Goal: Information Seeking & Learning: Learn about a topic

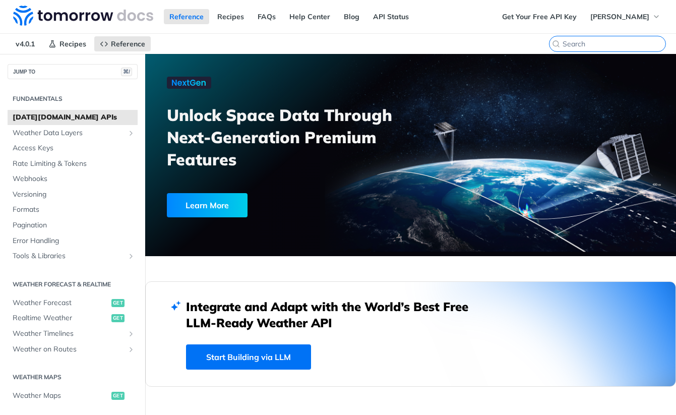
click at [618, 47] on input "⌘K" at bounding box center [613, 43] width 103 height 9
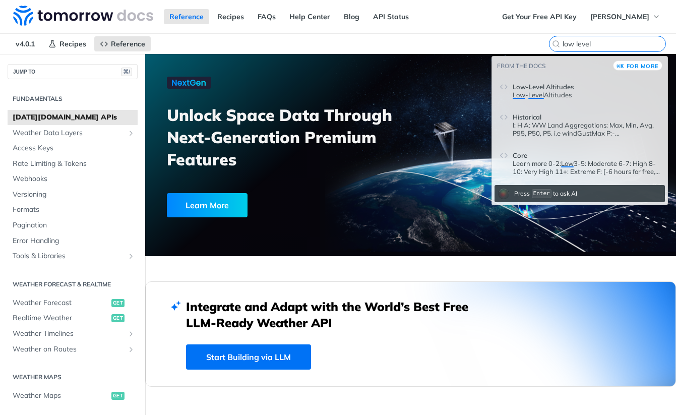
type input "low level"
click at [560, 86] on span "Low-Level Altitudes" at bounding box center [542, 87] width 61 height 8
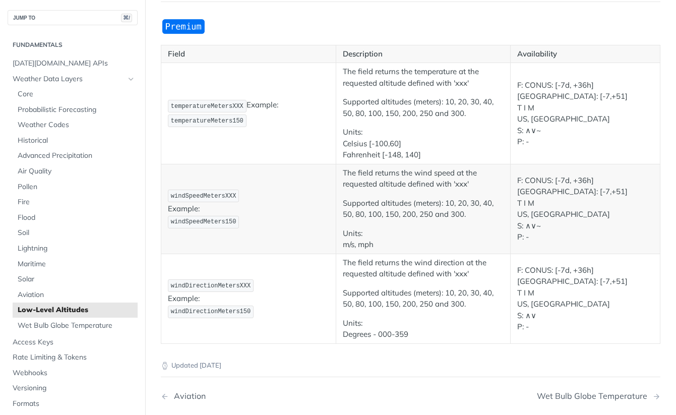
scroll to position [103, 0]
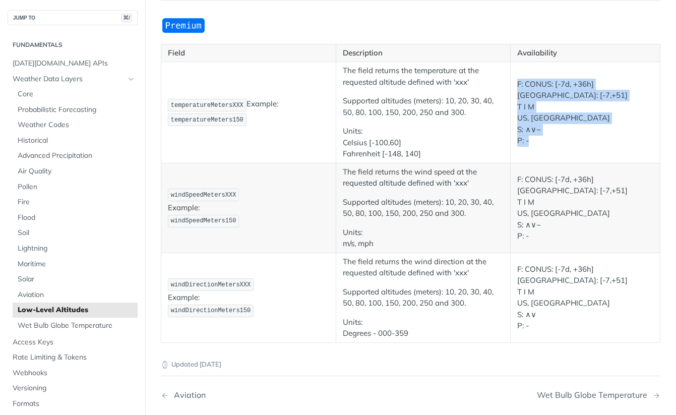
drag, startPoint x: 517, startPoint y: 90, endPoint x: 536, endPoint y: 139, distance: 52.5
click at [536, 139] on p "F: CONUS: [-7d, +36h] IL: [-7,+51] T I M US, IL S: ∧∨~ P: -" at bounding box center [585, 113] width 136 height 68
click at [545, 128] on p "F: CONUS: [-7d, +36h] IL: [-7,+51] T I M US, IL S: ∧∨~ P: -" at bounding box center [585, 113] width 136 height 68
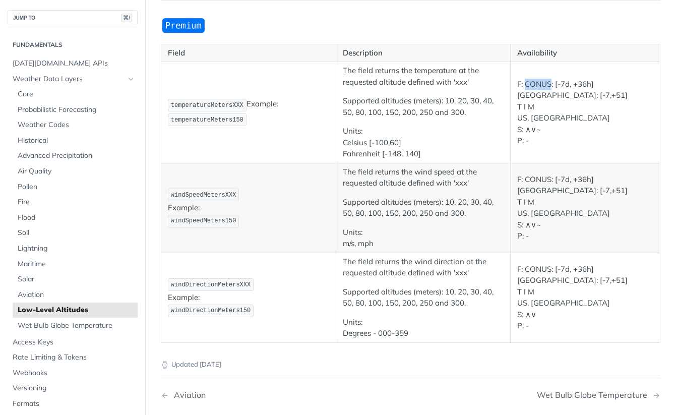
drag, startPoint x: 525, startPoint y: 91, endPoint x: 550, endPoint y: 92, distance: 25.2
click at [550, 92] on p "F: CONUS: [-7d, +36h] IL: [-7,+51] T I M US, IL S: ∧∨~ P: -" at bounding box center [585, 113] width 136 height 68
drag, startPoint x: 556, startPoint y: 92, endPoint x: 594, endPoint y: 94, distance: 38.3
click at [594, 94] on p "F: CONUS: [-7d, +36h] IL: [-7,+51] T I M US, IL S: ∧∨~ P: -" at bounding box center [585, 113] width 136 height 68
click at [563, 95] on p "F: CONUS: [-7d, +36h] IL: [-7,+51] T I M US, IL S: ∧∨~ P: -" at bounding box center [585, 113] width 136 height 68
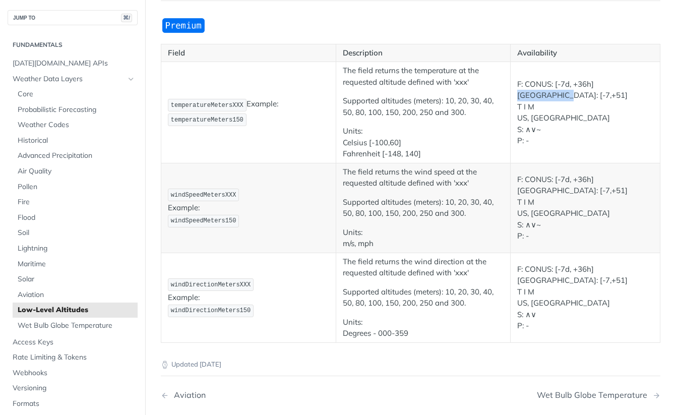
drag, startPoint x: 596, startPoint y: 92, endPoint x: 640, endPoint y: 92, distance: 44.3
click at [640, 92] on p "F: CONUS: [-7d, +36h] IL: [-7,+51] T I M US, IL S: ∧∨~ P: -" at bounding box center [585, 113] width 136 height 68
click at [28, 93] on span "Core" at bounding box center [76, 94] width 117 height 10
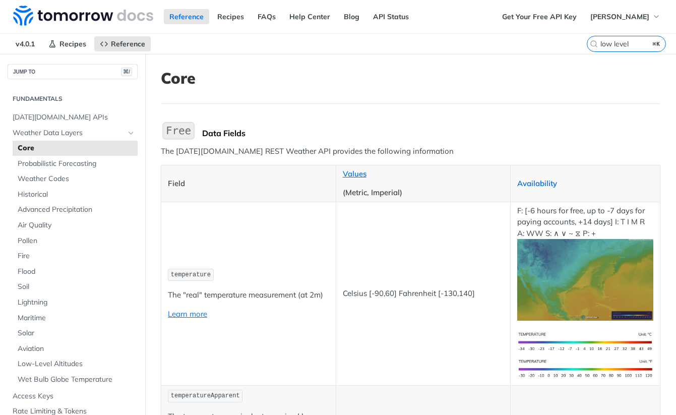
click at [535, 182] on link "Availability" at bounding box center [537, 183] width 40 height 10
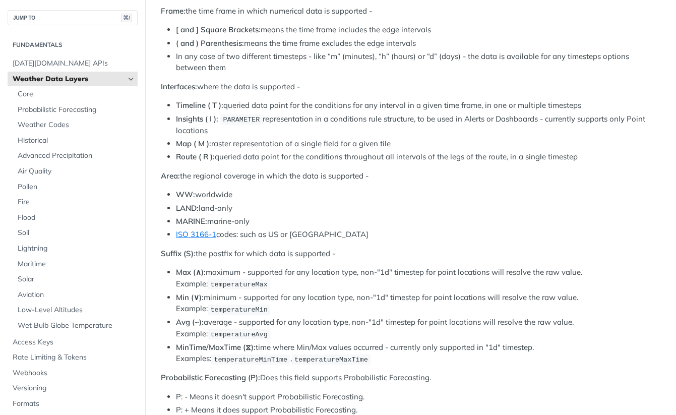
scroll to position [449, 0]
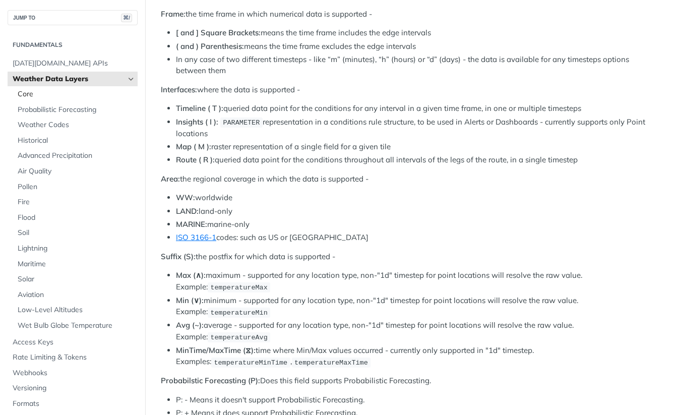
click at [32, 98] on span "Core" at bounding box center [76, 94] width 117 height 10
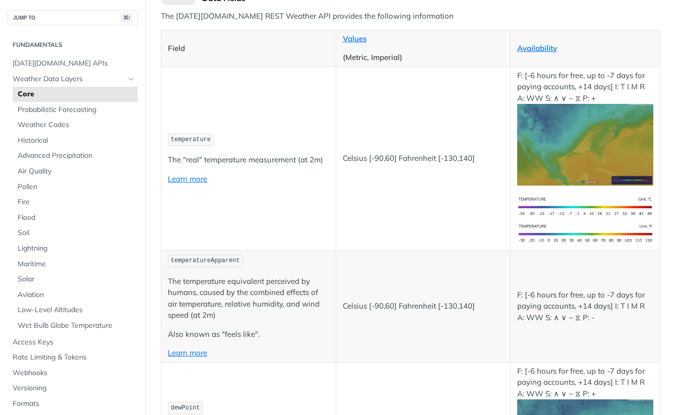
scroll to position [141, 0]
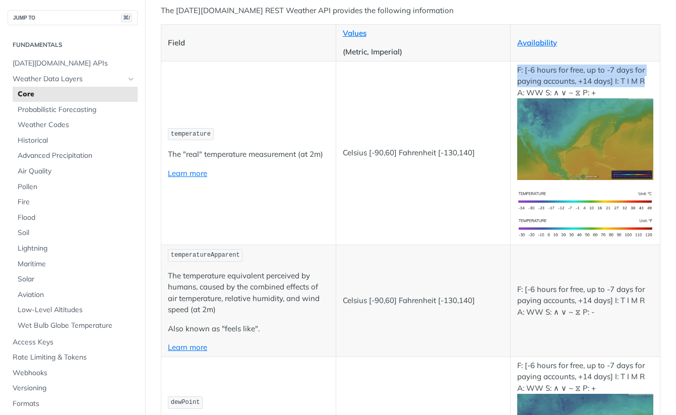
drag, startPoint x: 516, startPoint y: 71, endPoint x: 651, endPoint y: 79, distance: 134.8
click at [651, 79] on td "F: [-6 hours for free, up to -7 days for paying accounts, +14 days] I: T I M R …" at bounding box center [585, 152] width 150 height 183
click at [546, 74] on p "F: [-6 hours for free, up to -7 days for paying accounts, +14 days] I: T I M R …" at bounding box center [585, 122] width 136 height 116
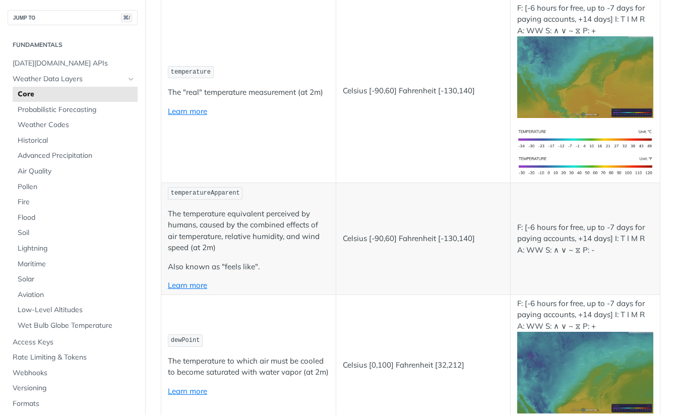
scroll to position [211, 0]
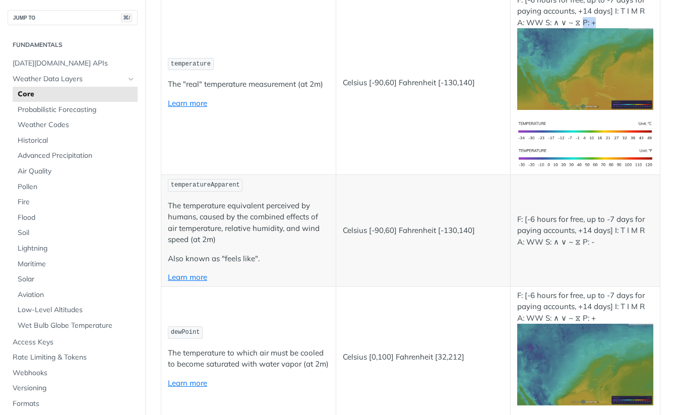
drag, startPoint x: 595, startPoint y: 24, endPoint x: 582, endPoint y: 24, distance: 13.1
click at [582, 24] on p "F: [-6 hours for free, up to -7 days for paying accounts, +14 days] I: T I M R …" at bounding box center [585, 52] width 136 height 116
click at [464, 136] on td "Celsius [-90,60] Fahrenheit [-130,140]" at bounding box center [423, 82] width 175 height 183
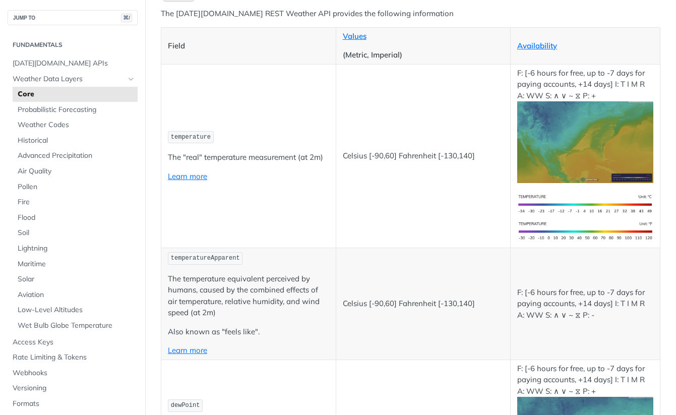
scroll to position [130, 0]
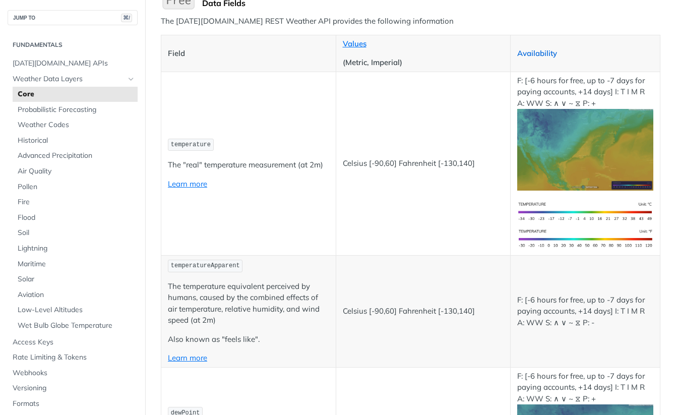
click at [534, 53] on link "Availability" at bounding box center [537, 53] width 40 height 10
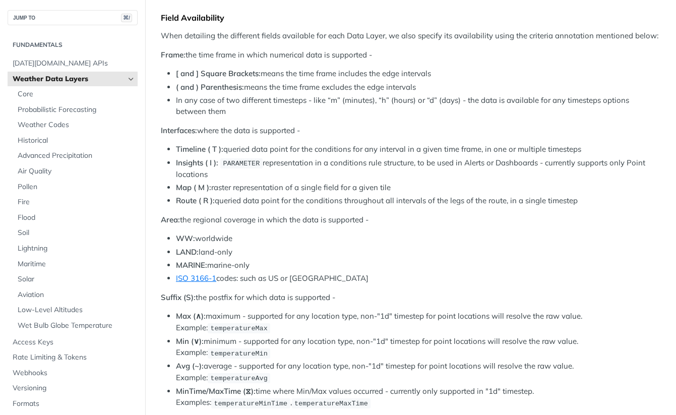
scroll to position [404, 0]
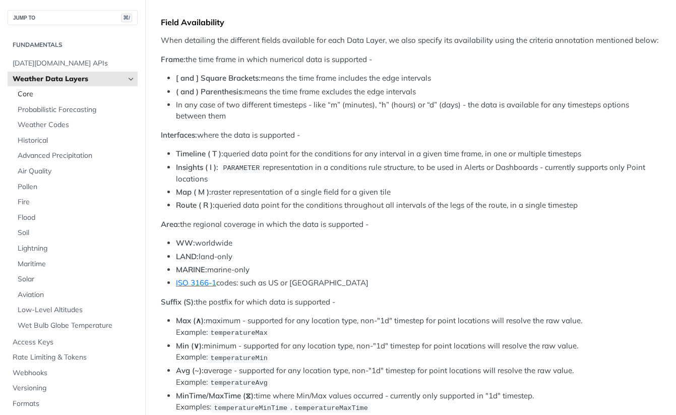
click at [35, 96] on span "Core" at bounding box center [76, 94] width 117 height 10
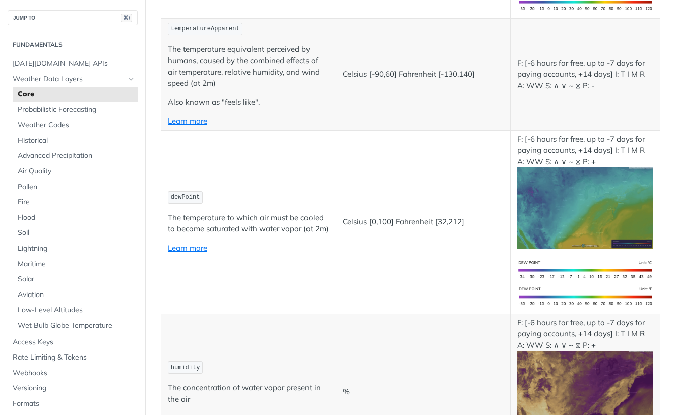
scroll to position [368, 0]
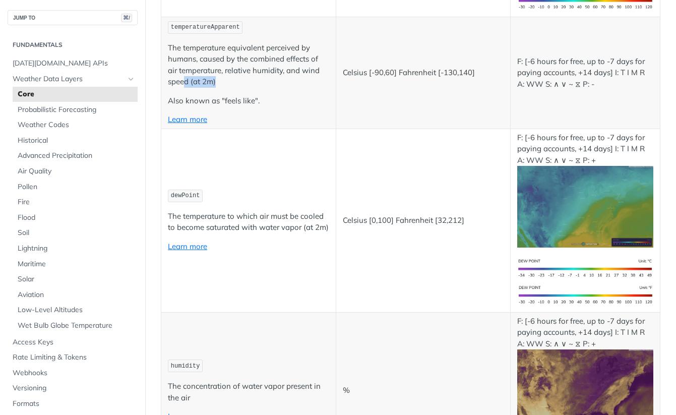
drag, startPoint x: 215, startPoint y: 84, endPoint x: 185, endPoint y: 84, distance: 29.7
click at [185, 84] on p "The temperature equivalent perceived by humans, caused by the combined effects …" at bounding box center [248, 64] width 161 height 45
click at [234, 86] on p "The temperature equivalent perceived by humans, caused by the combined effects …" at bounding box center [248, 64] width 161 height 45
drag, startPoint x: 184, startPoint y: 232, endPoint x: 167, endPoint y: 230, distance: 17.2
click at [167, 230] on td "dewPoint The temperature to which air must be cooled to become saturated with w…" at bounding box center [248, 219] width 175 height 183
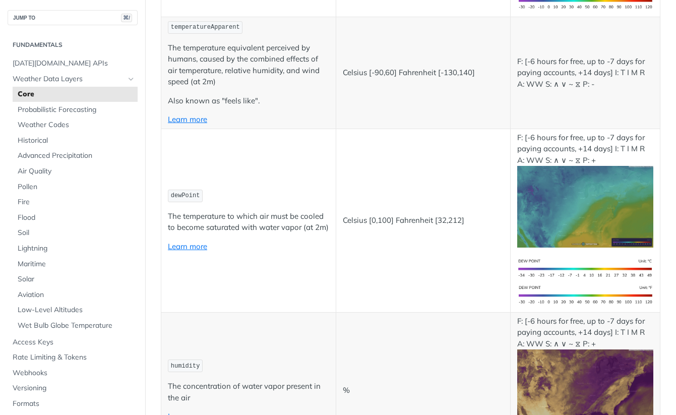
click at [204, 231] on p "The temperature to which air must be cooled to become saturated with water vapo…" at bounding box center [248, 222] width 161 height 23
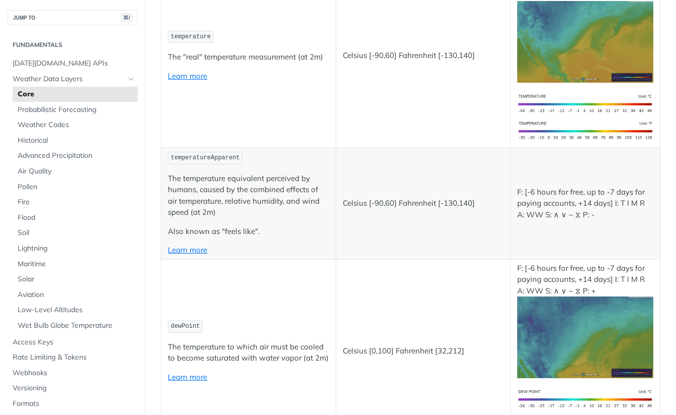
scroll to position [231, 0]
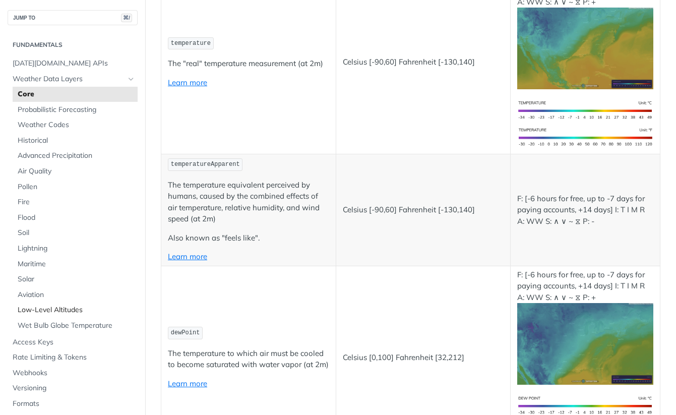
click at [59, 308] on span "Low-Level Altitudes" at bounding box center [76, 310] width 117 height 10
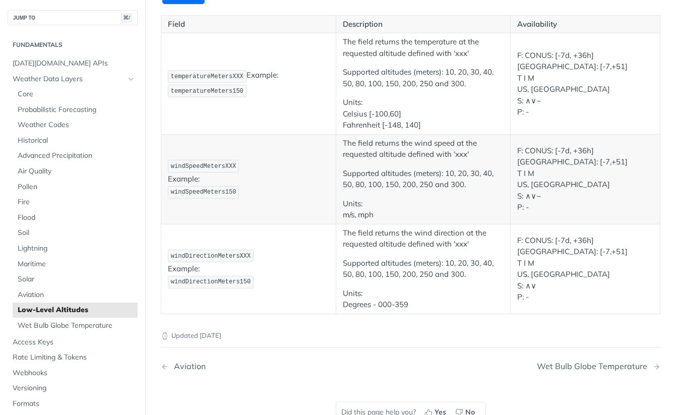
scroll to position [136, 0]
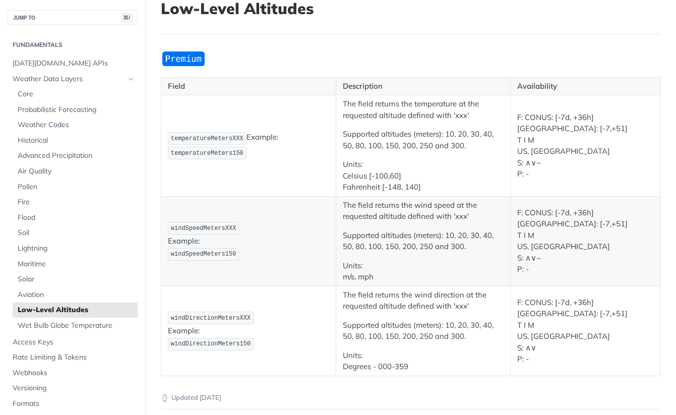
scroll to position [69, 0]
click at [26, 280] on span "Solar" at bounding box center [76, 279] width 117 height 10
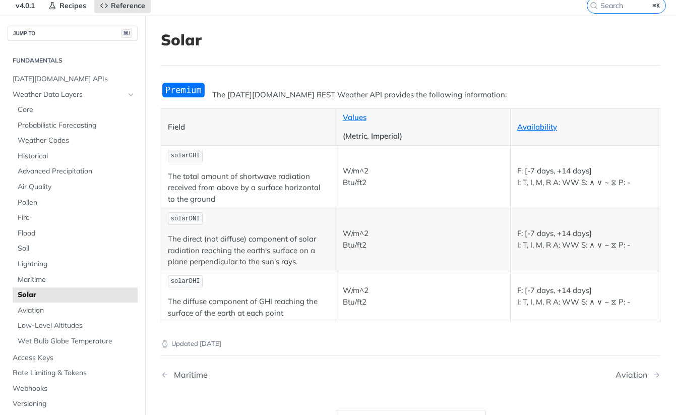
scroll to position [35, 0]
